Goal: Task Accomplishment & Management: Manage account settings

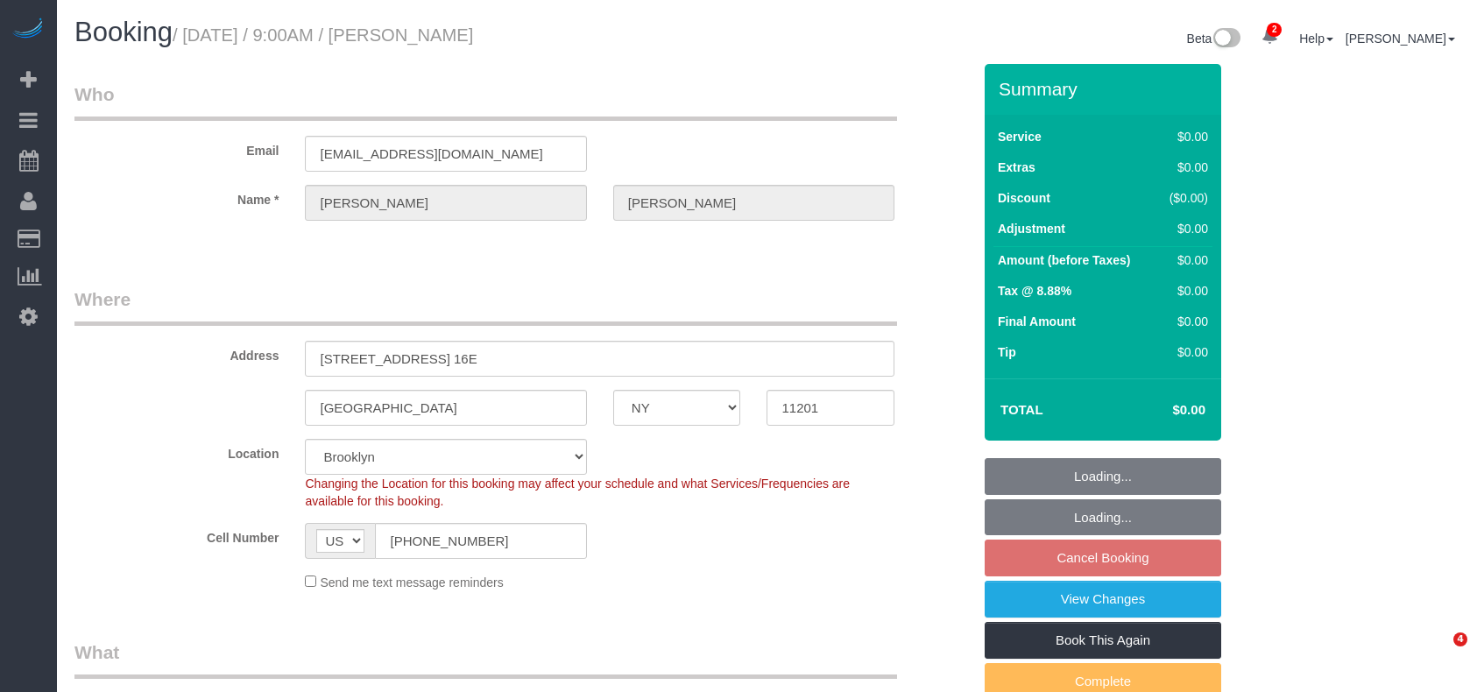
select select "NY"
select select "spot2"
select select "number:89"
select select "number:90"
select select "number:15"
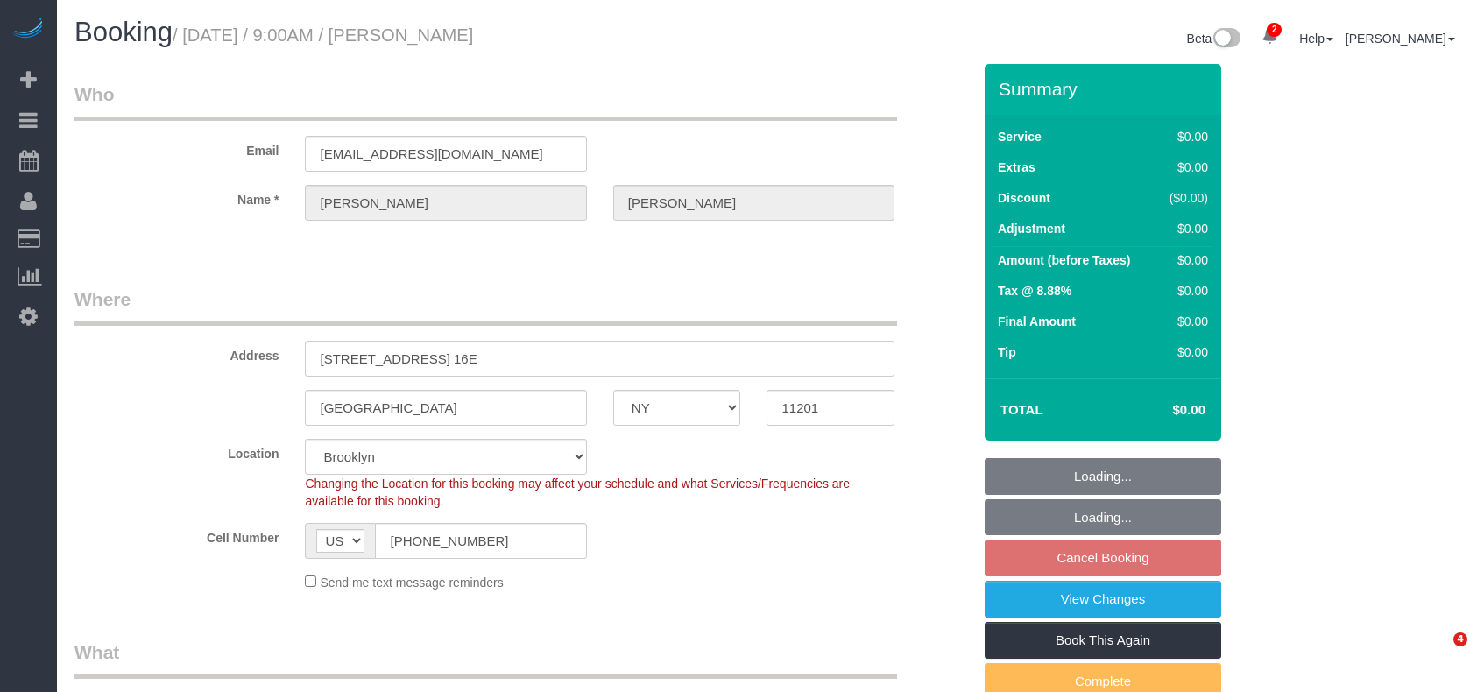
select select "number:5"
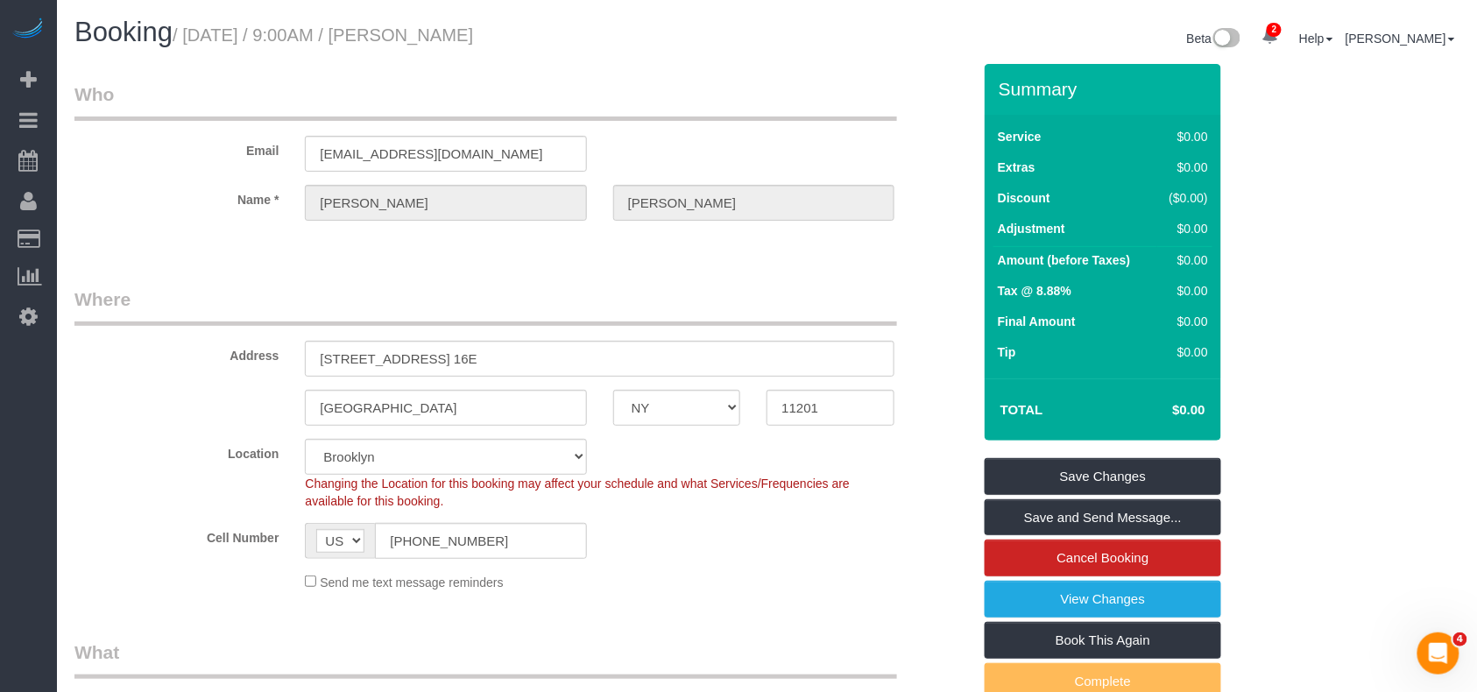
drag, startPoint x: 505, startPoint y: 39, endPoint x: 410, endPoint y: 29, distance: 95.2
click at [410, 29] on h1 "Booking / [DATE] / 9:00AM / [PERSON_NAME]" at bounding box center [414, 33] width 680 height 30
copy small "[PERSON_NAME]"
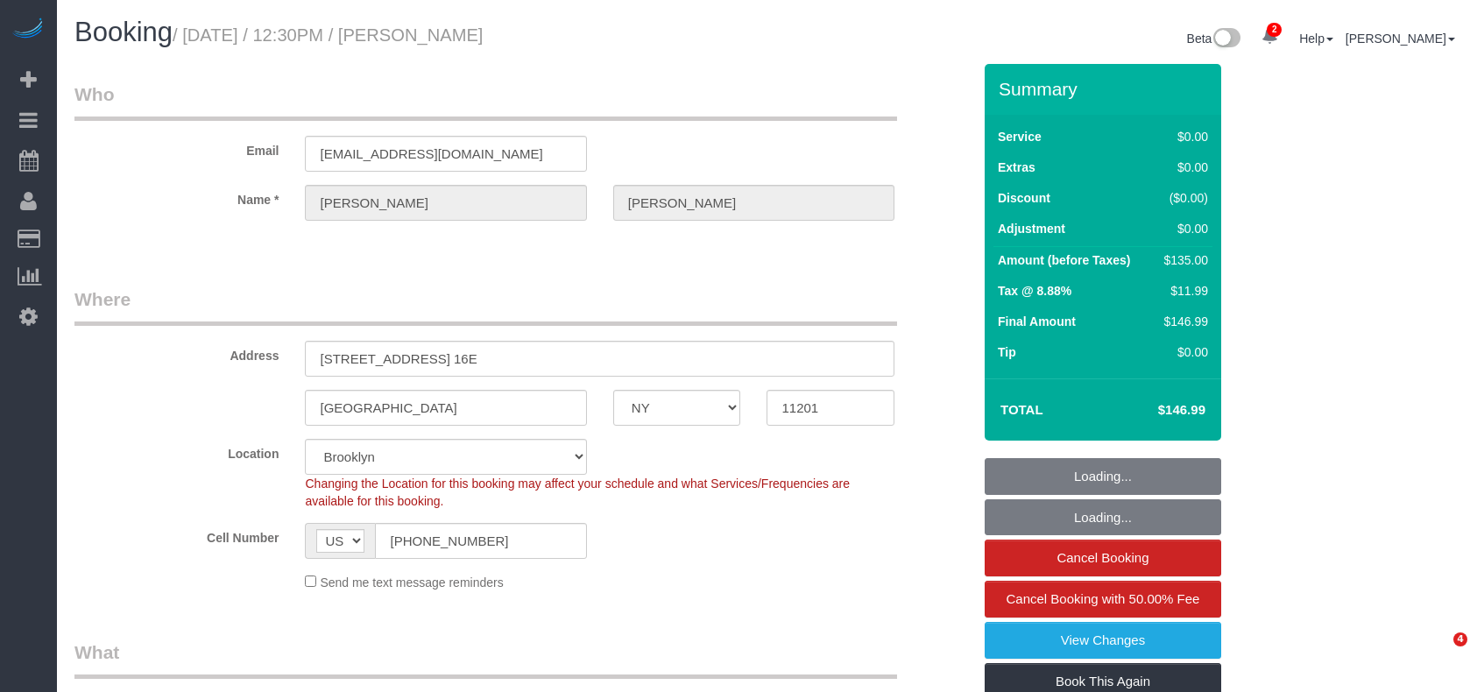
select select "NY"
select select "number:58"
select select "number:72"
select select "number:15"
select select "number:5"
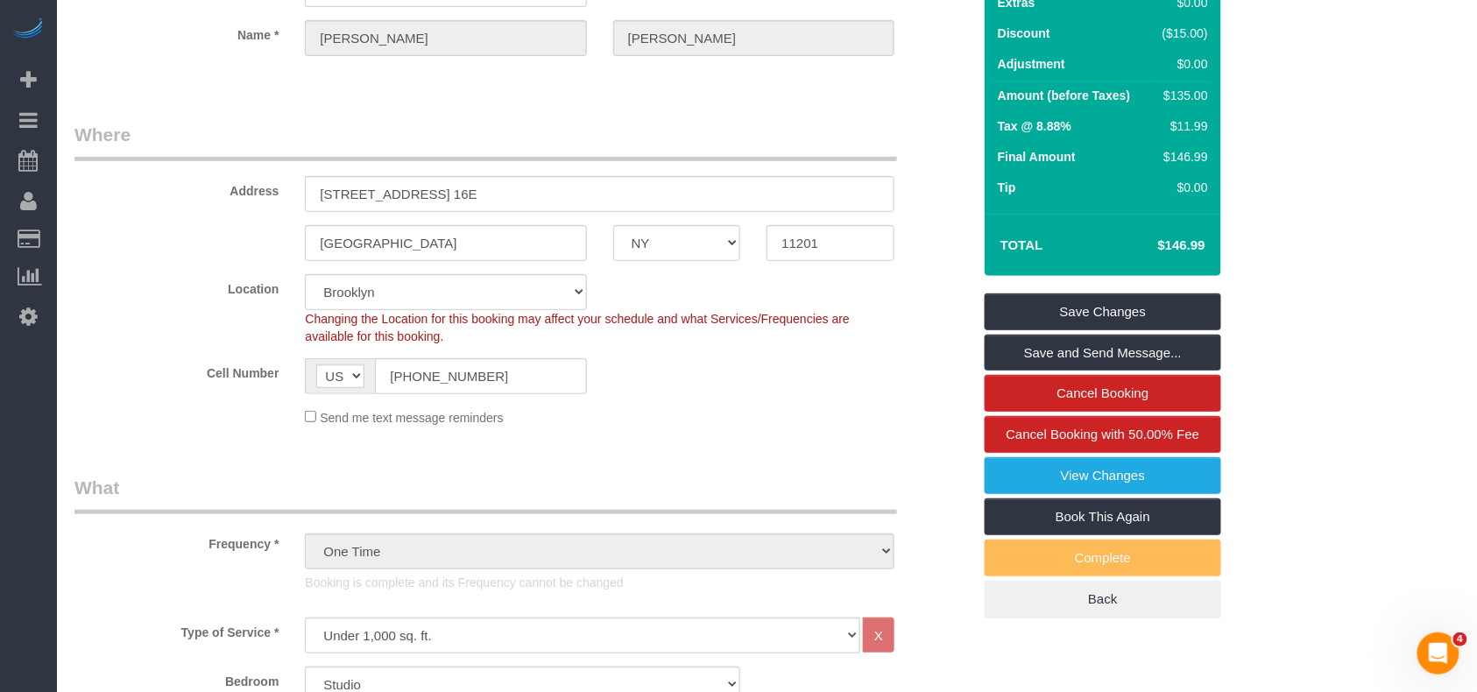
scroll to position [30, 0]
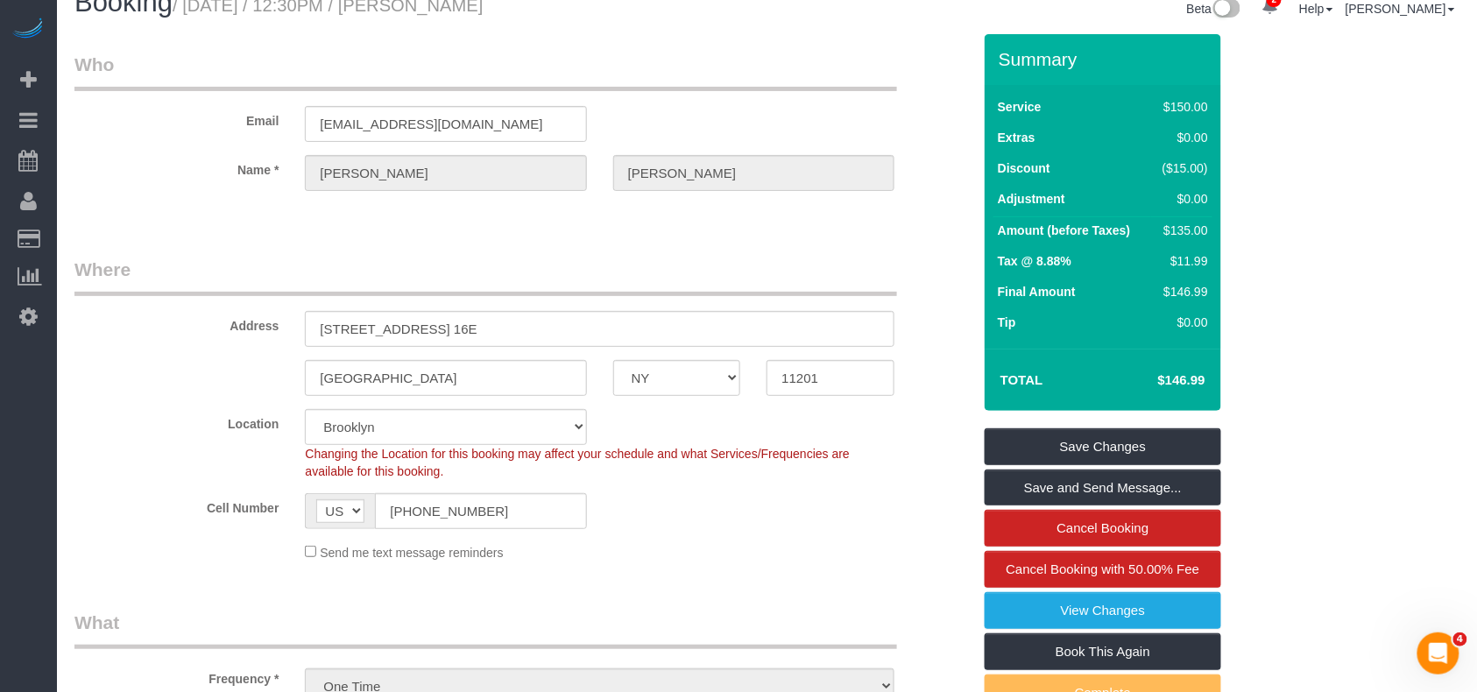
click at [1158, 380] on td "$146.99" at bounding box center [1155, 380] width 114 height 44
